Goal: Task Accomplishment & Management: Use online tool/utility

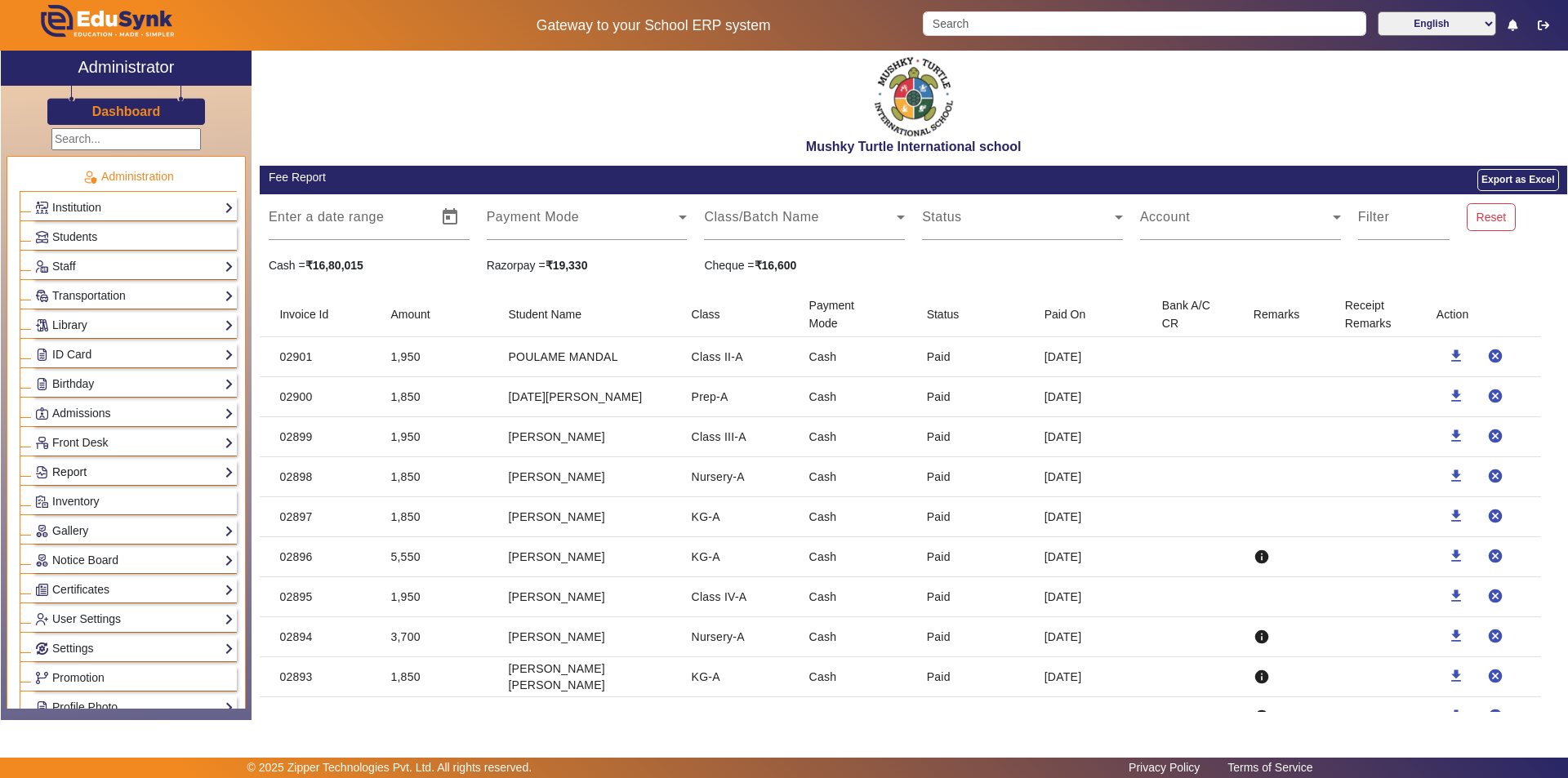
click at [97, 467] on link "Report" at bounding box center [134, 473] width 198 height 19
click at [98, 512] on link "App Invites" at bounding box center [71, 513] width 57 height 13
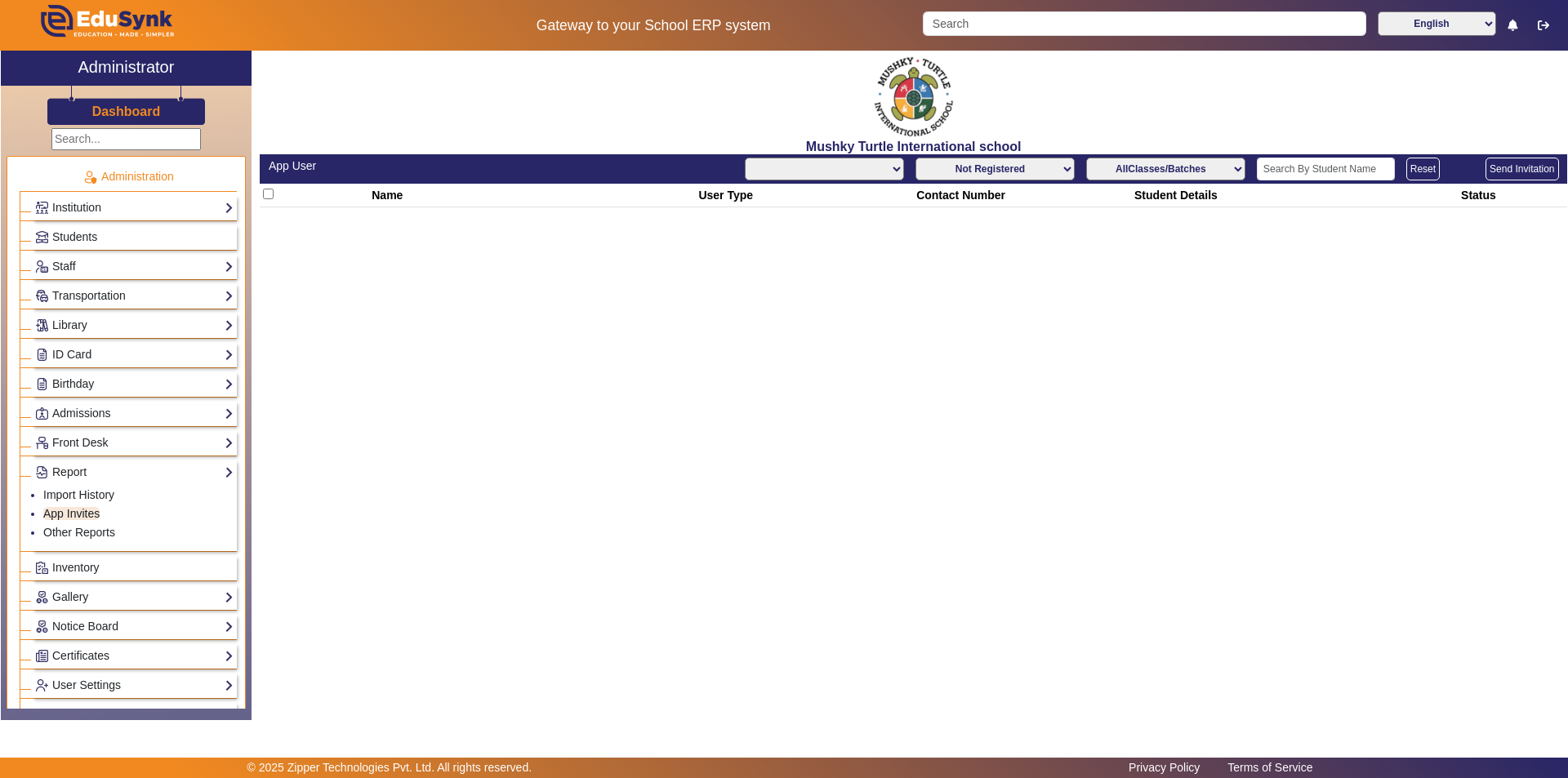
select select "All"
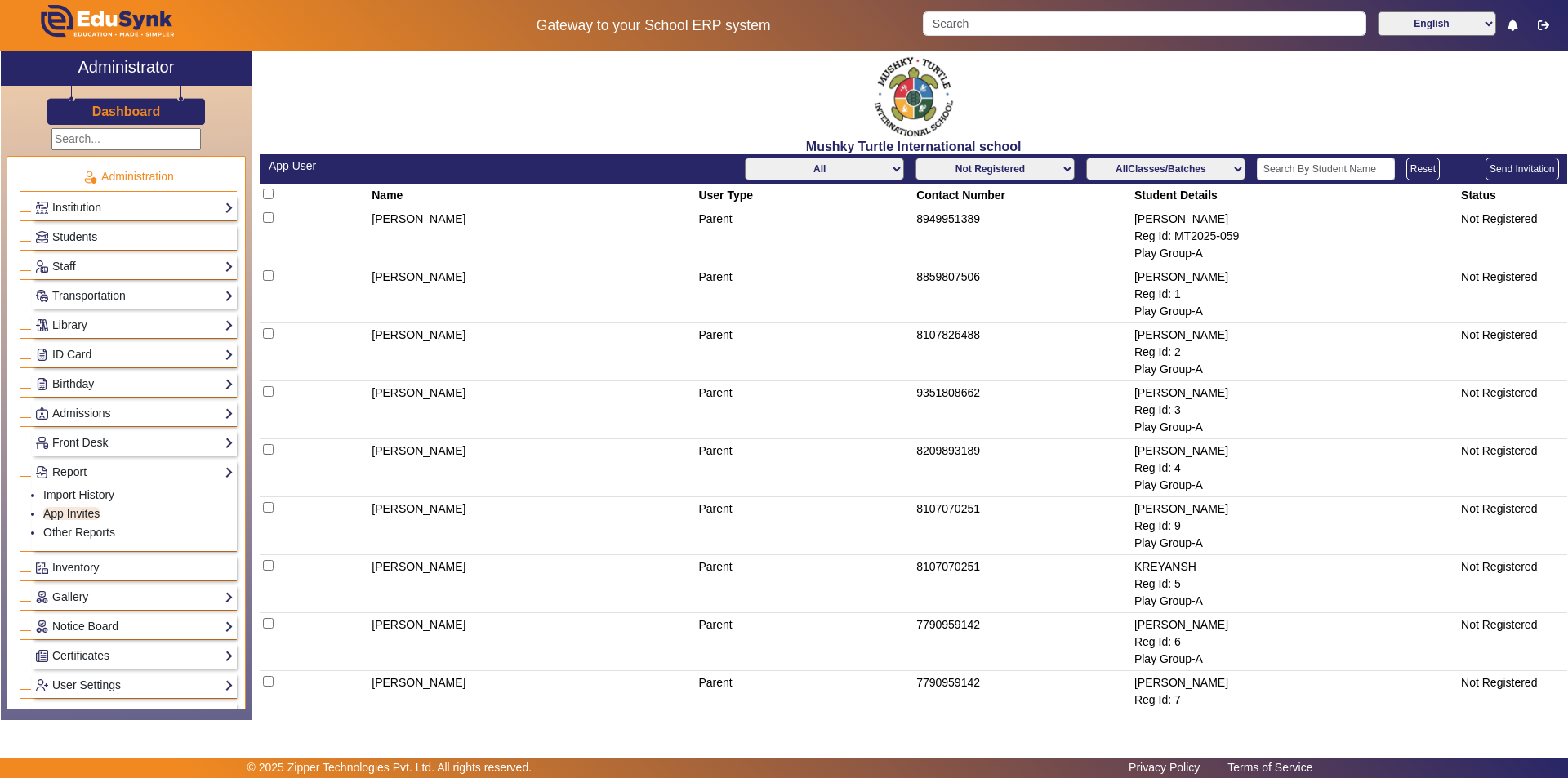
click at [1044, 171] on select "Not Registered Registered" at bounding box center [995, 169] width 160 height 23
select select "registered"
click at [916, 158] on select "Not Registered Registered" at bounding box center [995, 169] width 160 height 23
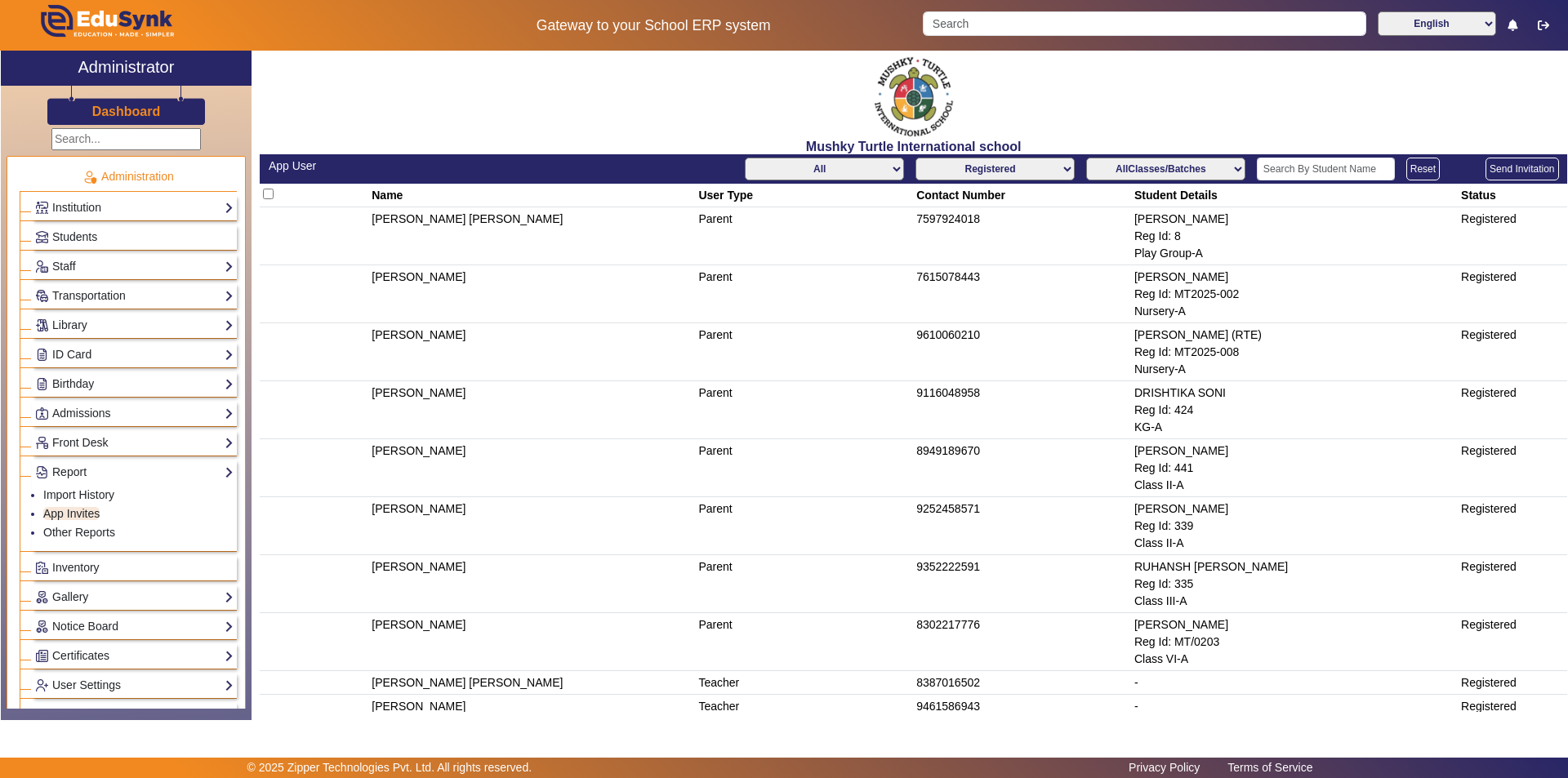
click at [857, 171] on select "All Teacher Parent Driver Support Staff" at bounding box center [825, 169] width 160 height 23
select select "Parent"
click at [745, 158] on select "All Teacher Parent Driver Support Staff" at bounding box center [825, 169] width 160 height 23
click at [1027, 175] on select "Not Registered Registered" at bounding box center [995, 169] width 160 height 23
click at [918, 158] on select "Not Registered Registered" at bounding box center [995, 169] width 160 height 23
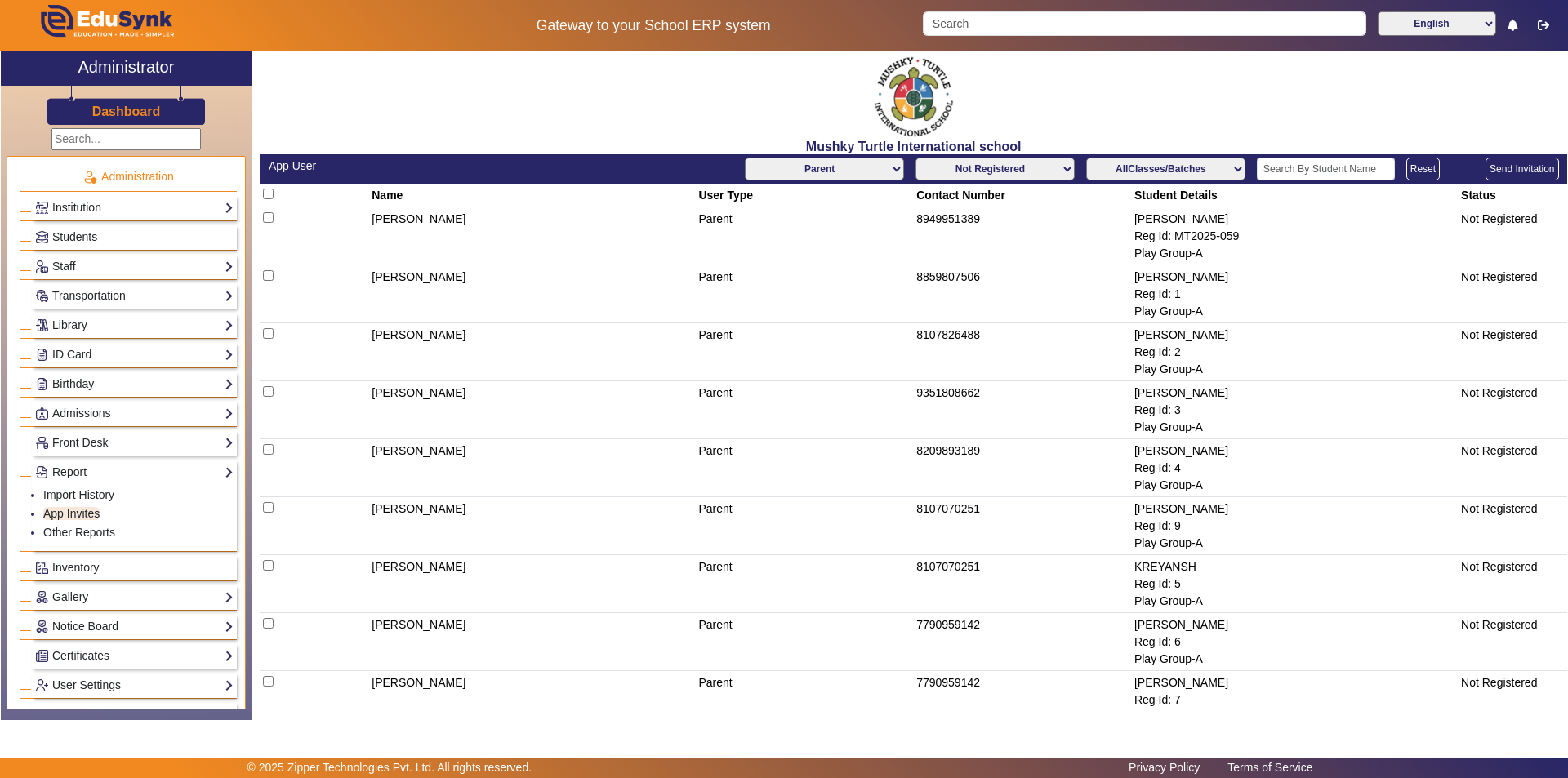
click at [1034, 162] on select "Not Registered Registered" at bounding box center [995, 169] width 160 height 23
select select "registered"
click at [916, 158] on select "Not Registered Registered" at bounding box center [995, 169] width 160 height 23
